Goal: Check status

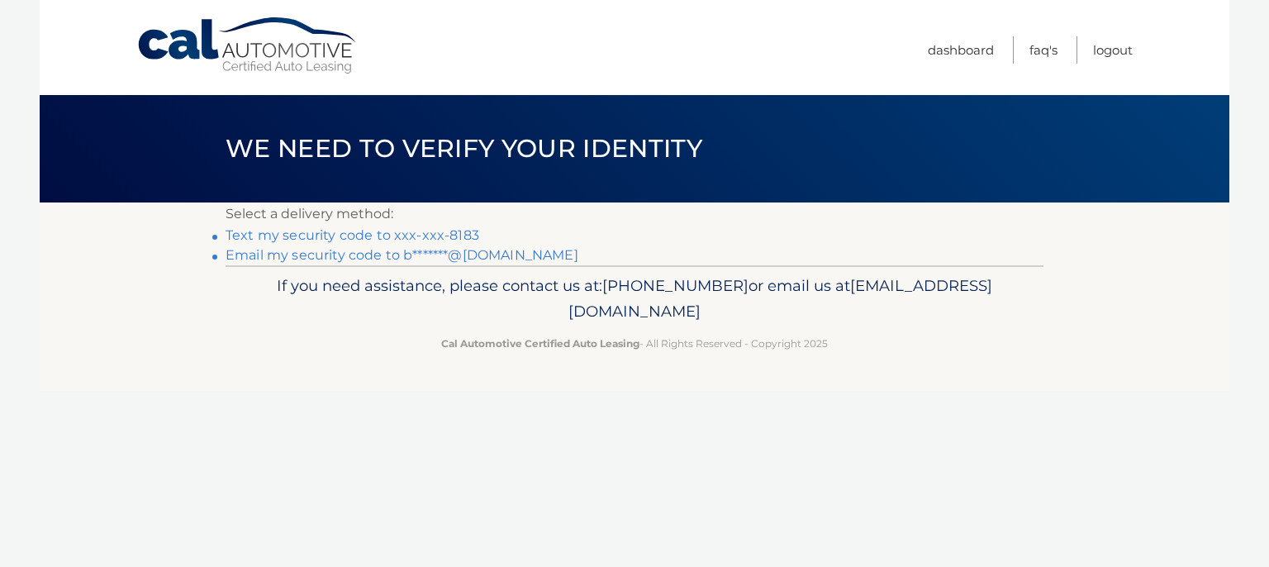
click at [456, 235] on link "Text my security code to xxx-xxx-8183" at bounding box center [353, 235] width 254 height 16
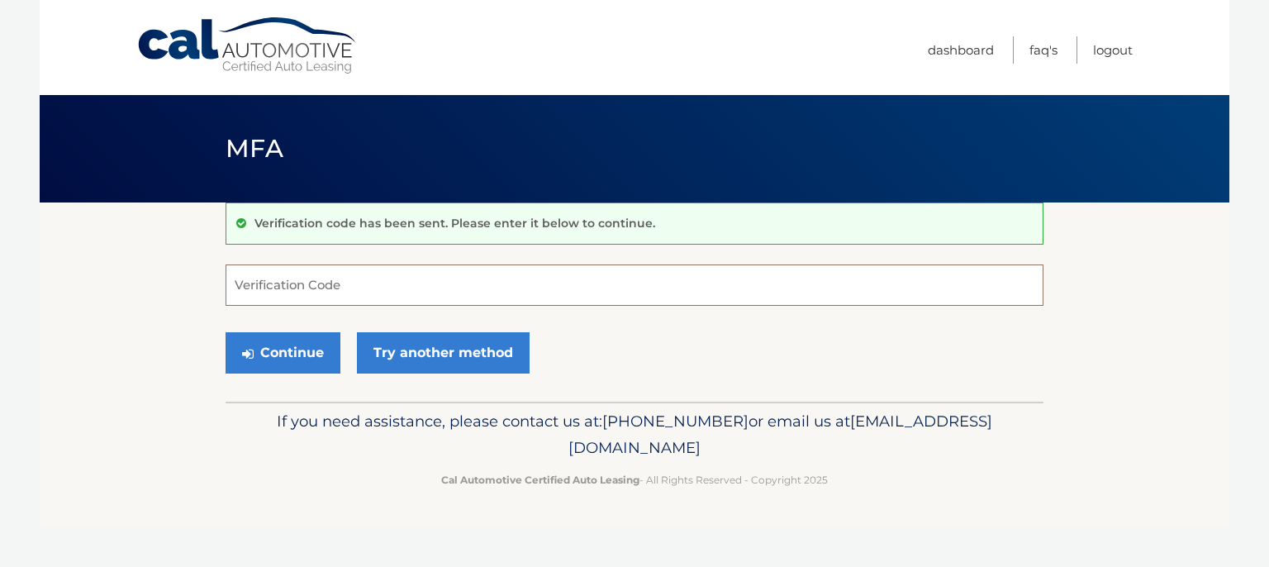
click at [390, 269] on input "Verification Code" at bounding box center [635, 284] width 818 height 41
type input "631390"
click at [272, 354] on button "Continue" at bounding box center [283, 352] width 115 height 41
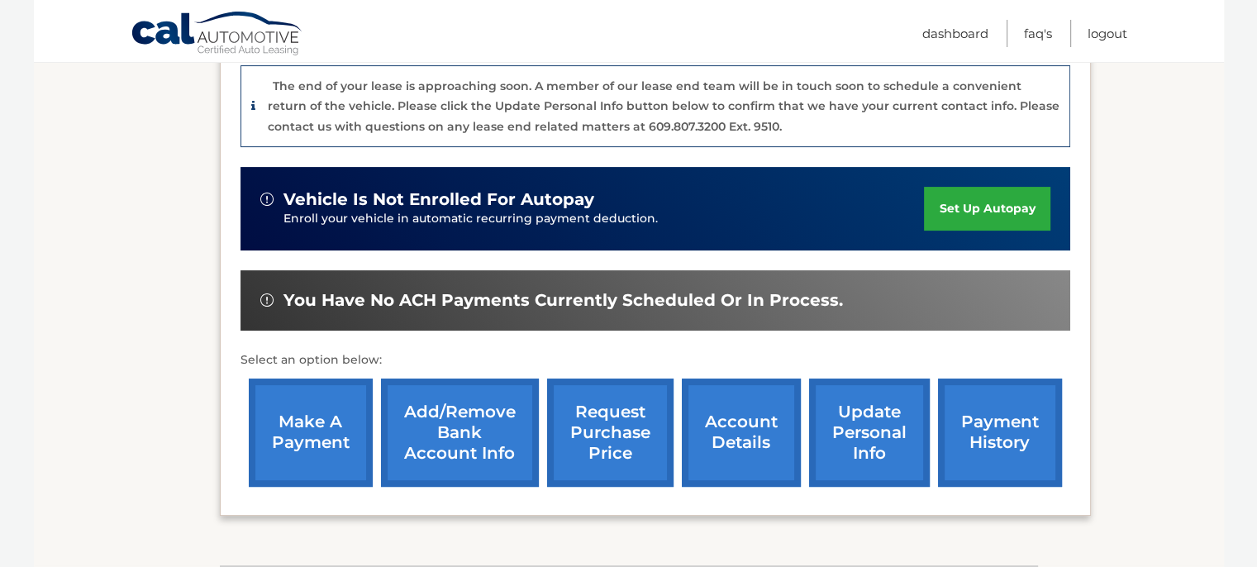
scroll to position [496, 0]
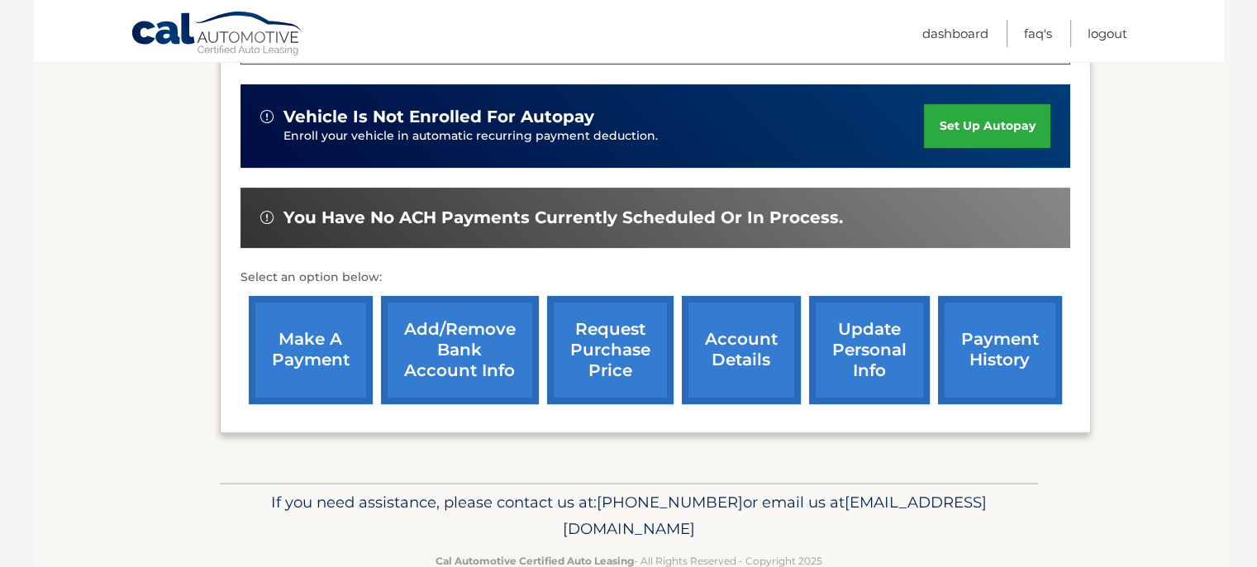
click at [995, 343] on link "payment history" at bounding box center [1000, 350] width 124 height 108
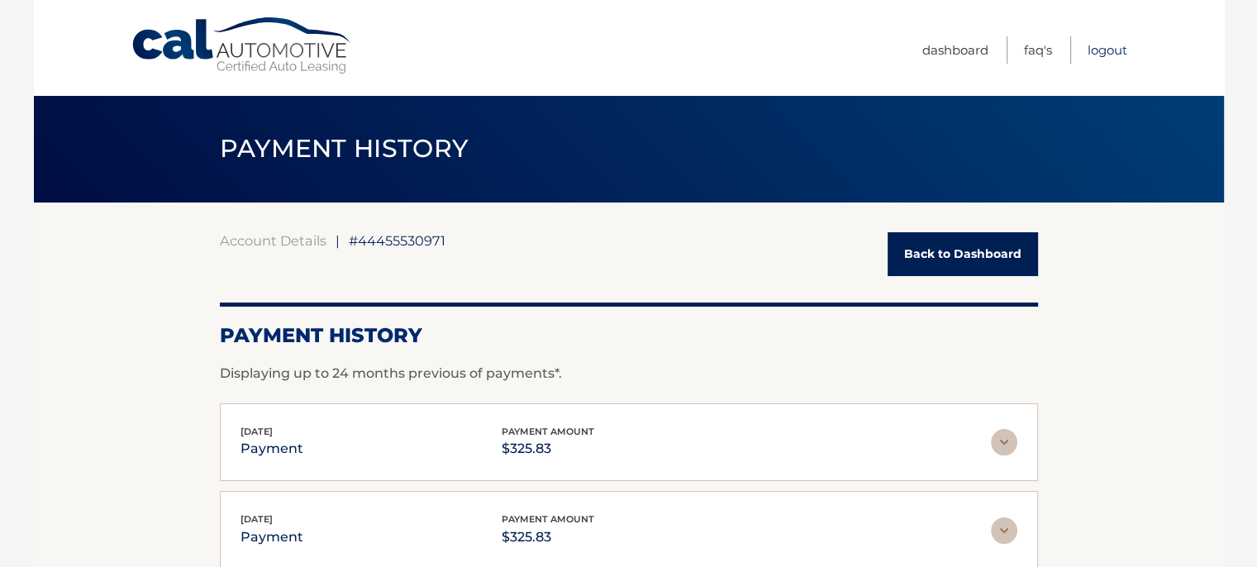
click at [1114, 44] on link "Logout" at bounding box center [1107, 49] width 40 height 27
